Goal: Task Accomplishment & Management: Use online tool/utility

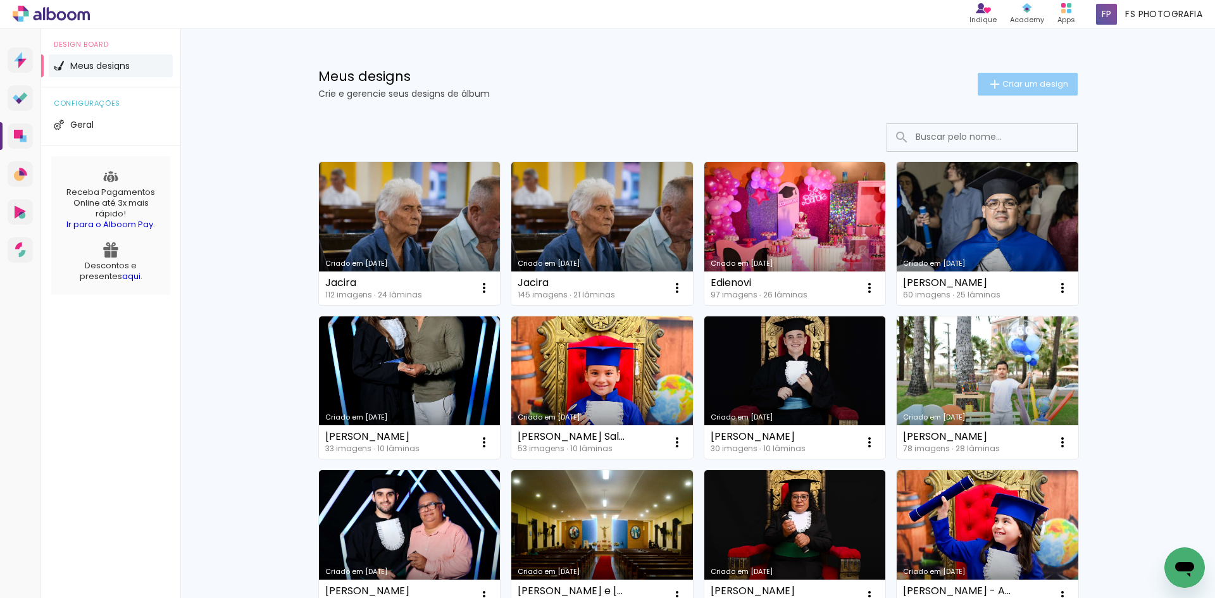
click at [1019, 88] on span "Criar um design" at bounding box center [1035, 84] width 66 height 8
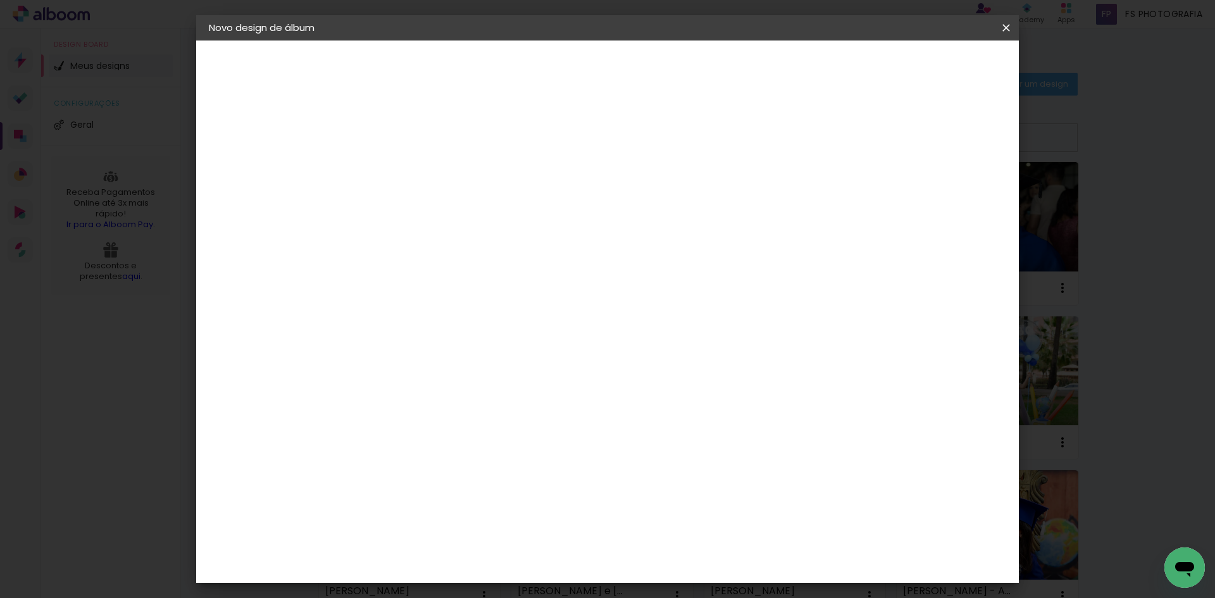
click at [416, 165] on input at bounding box center [416, 170] width 0 height 20
type input "[PERSON_NAME]"
type paper-input "[PERSON_NAME]"
click at [0, 0] on slot "Avançar" at bounding box center [0, 0] width 0 height 0
click at [438, 334] on div "Ágata" at bounding box center [422, 333] width 30 height 10
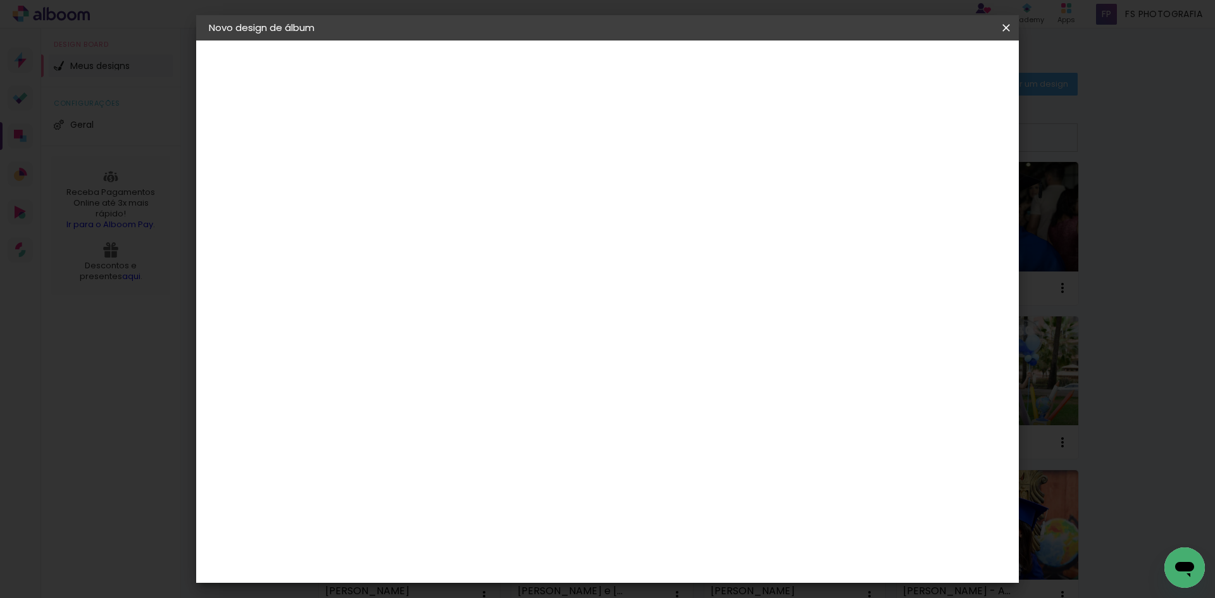
click at [0, 0] on slot "Avançar" at bounding box center [0, 0] width 0 height 0
click at [465, 213] on input "text" at bounding box center [440, 221] width 49 height 20
click at [0, 0] on slot "Luxo" at bounding box center [0, 0] width 0 height 0
type input "Luxo"
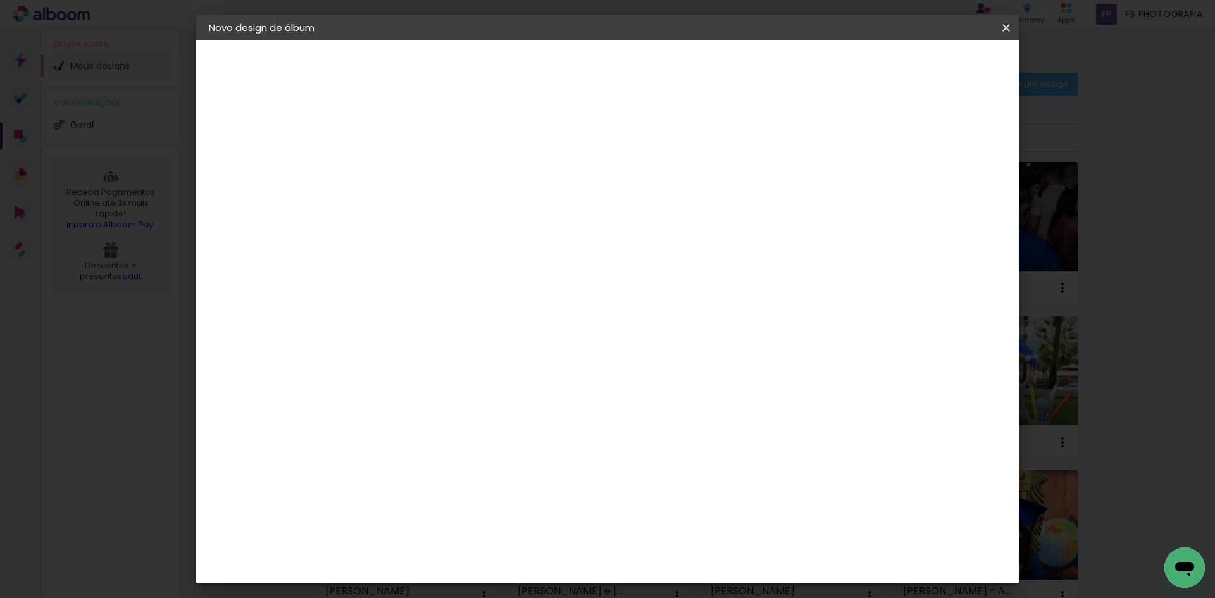
click at [501, 437] on span "20 × 20" at bounding box center [471, 454] width 59 height 34
click at [0, 0] on slot "Avançar" at bounding box center [0, 0] width 0 height 0
drag, startPoint x: 974, startPoint y: 55, endPoint x: 966, endPoint y: 66, distance: 13.2
click at [959, 57] on header "Revisão Verifique as configurações do seu álbum. Voltar Iniciar design" at bounding box center [660, 72] width 598 height 65
click at [927, 66] on span "Iniciar design" at bounding box center [898, 67] width 58 height 9
